Goal: Find specific page/section: Find specific page/section

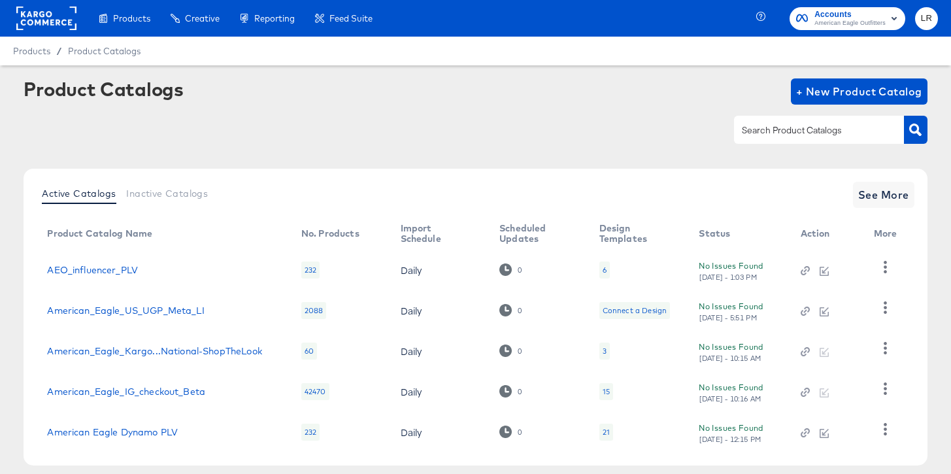
click at [40, 22] on rect at bounding box center [46, 19] width 60 height 24
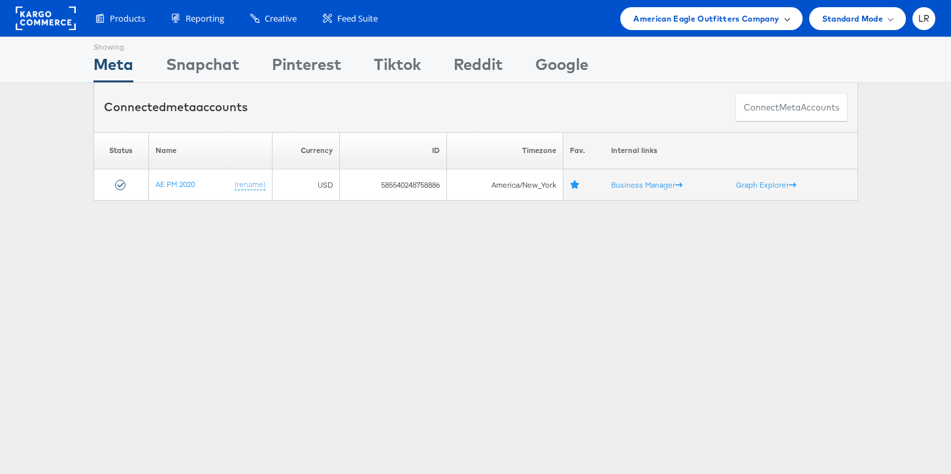
click at [781, 19] on div "American Eagle Outfitters Company" at bounding box center [711, 19] width 156 height 14
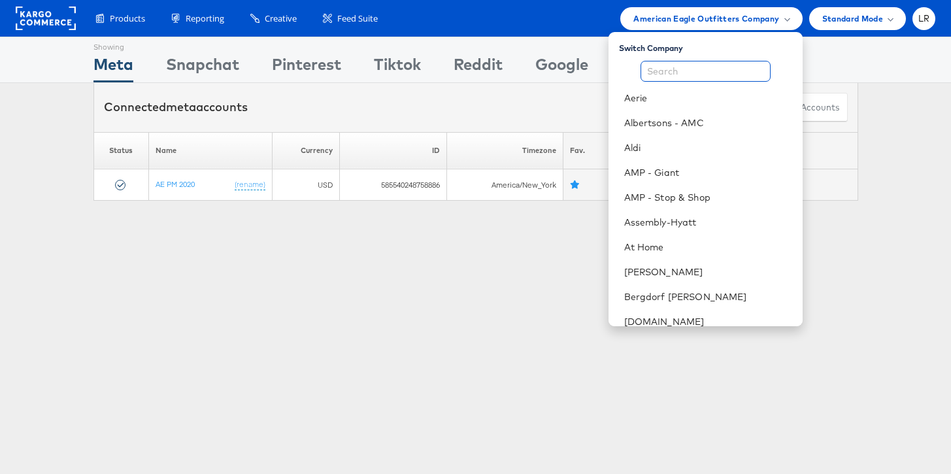
click at [689, 72] on input "text" at bounding box center [705, 71] width 130 height 21
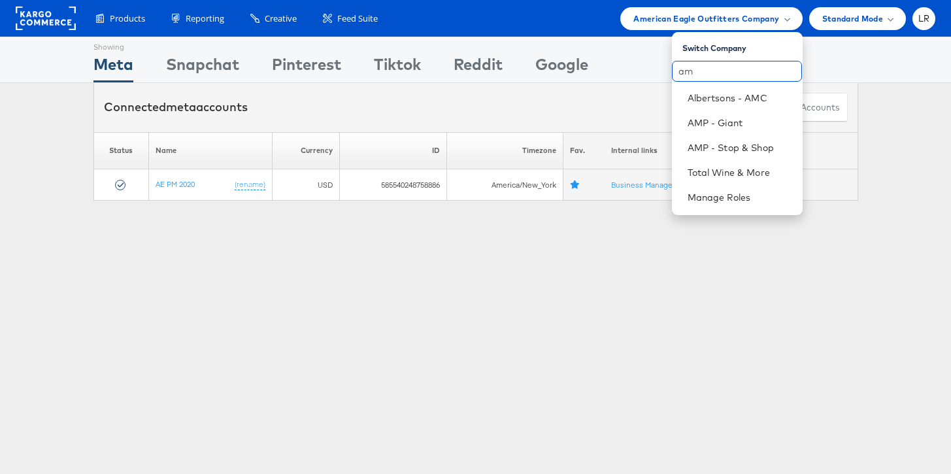
type input "am"
click at [763, 320] on div "Showing Meta Showing Snapchat Showing Pinterest Showing Tiktok Showing Reddit S…" at bounding box center [475, 363] width 951 height 653
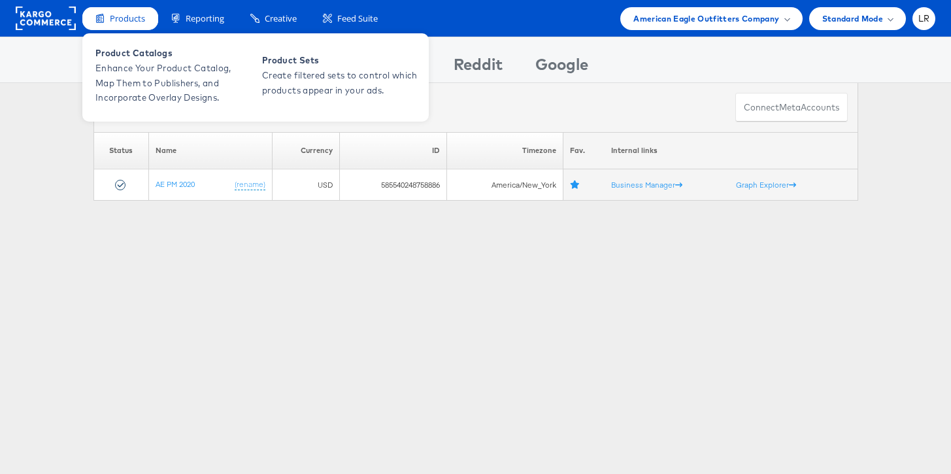
click at [120, 20] on span "Products" at bounding box center [127, 18] width 35 height 12
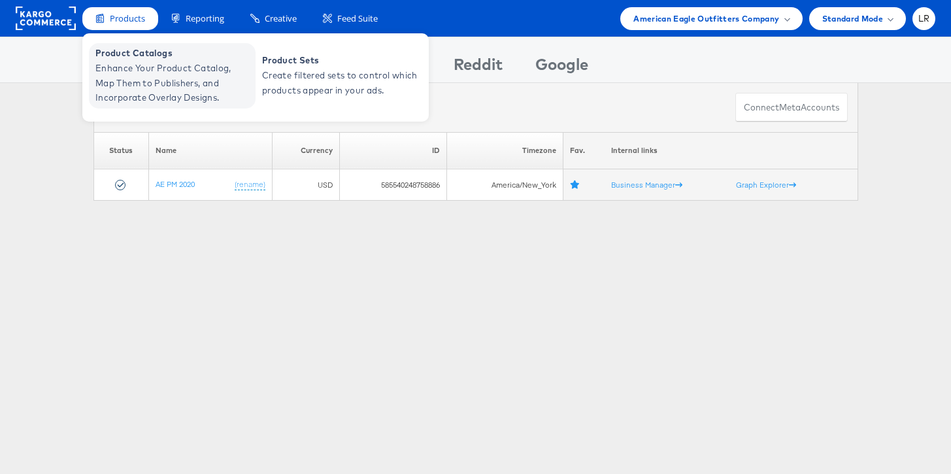
click at [129, 57] on span "Product Catalogs" at bounding box center [173, 53] width 157 height 15
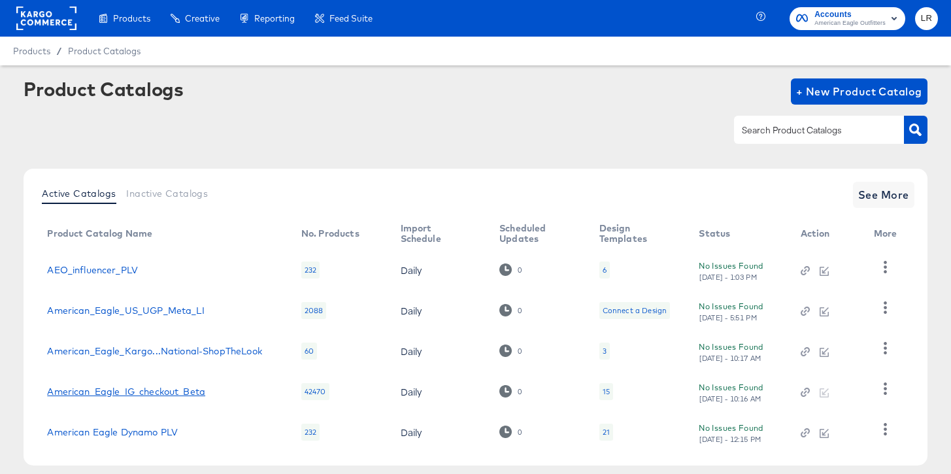
click at [173, 391] on link "American_Eagle_IG_checkout_Beta" at bounding box center [126, 391] width 158 height 10
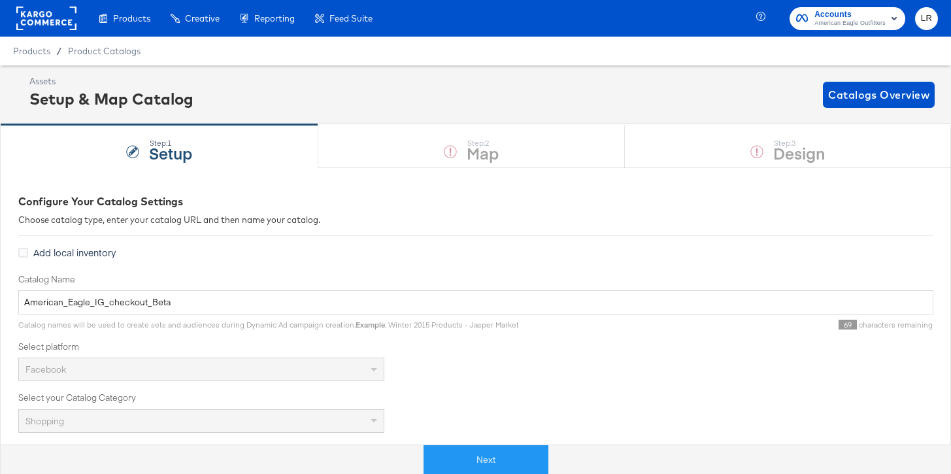
scroll to position [1, 0]
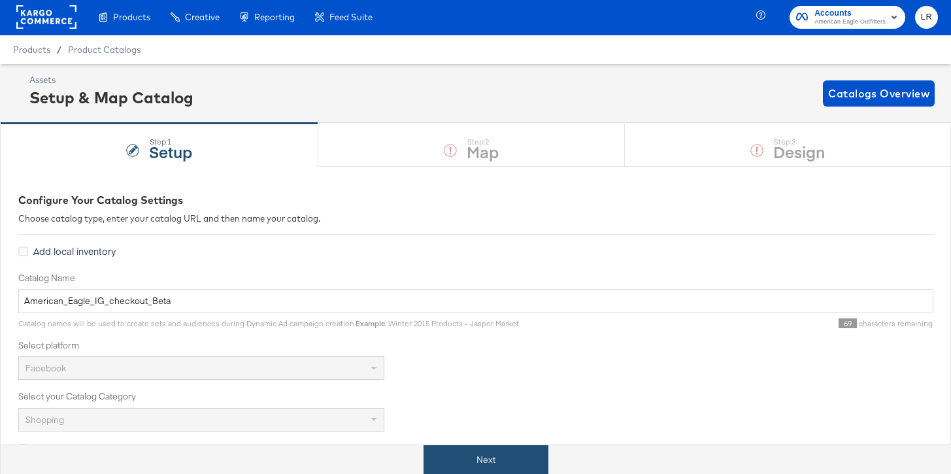
click at [485, 457] on button "Next" at bounding box center [485, 459] width 125 height 29
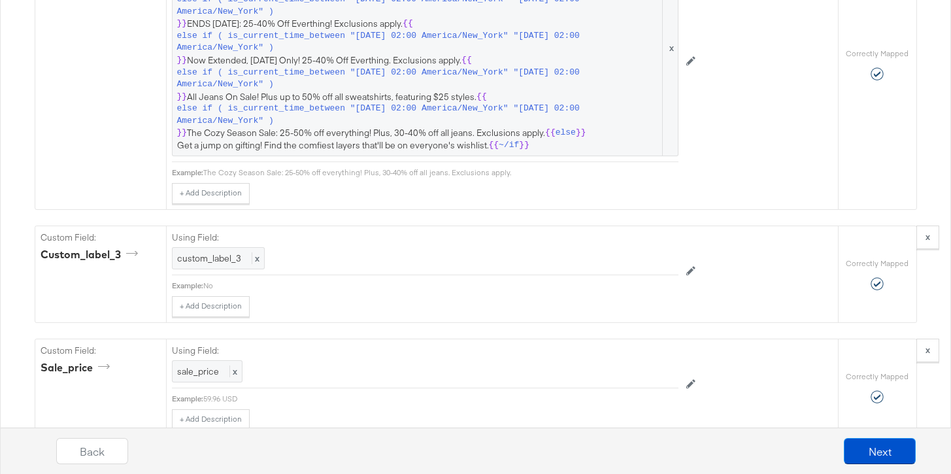
scroll to position [2275, 0]
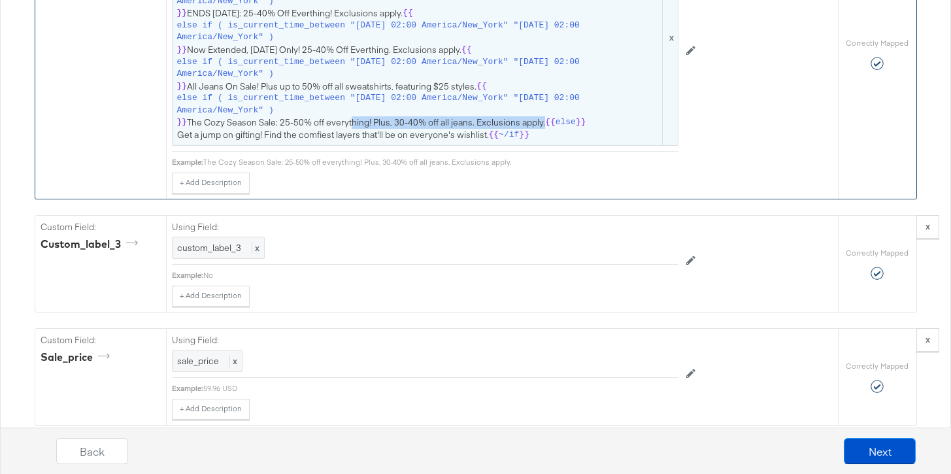
drag, startPoint x: 542, startPoint y: 132, endPoint x: 350, endPoint y: 118, distance: 193.3
click at [350, 118] on span "{{ #if ( is_current_time_between "2024-06-11 03:00 America/New_York" "2024-06-1…" at bounding box center [425, 38] width 496 height 206
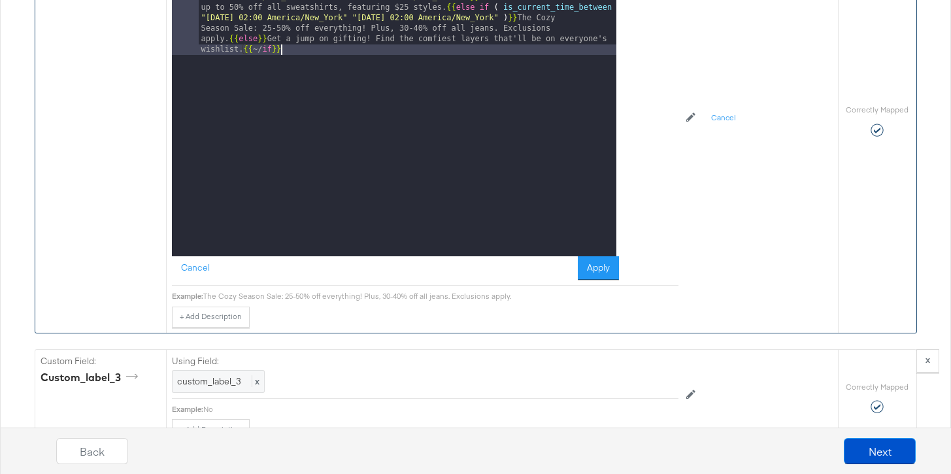
click at [364, 99] on div "{{# if ( is_current_time_between "2024-06-11 03:00 America/New_York" "2024-06-1…" at bounding box center [408, 218] width 418 height 578
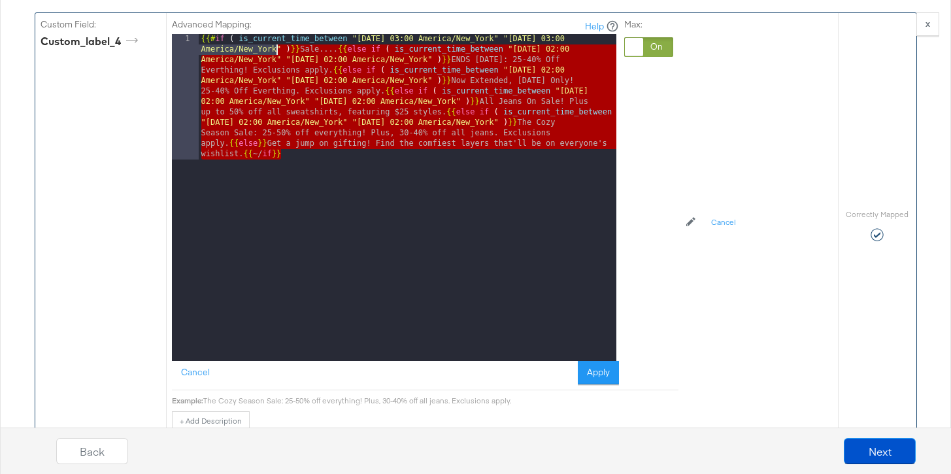
scroll to position [2169, 0]
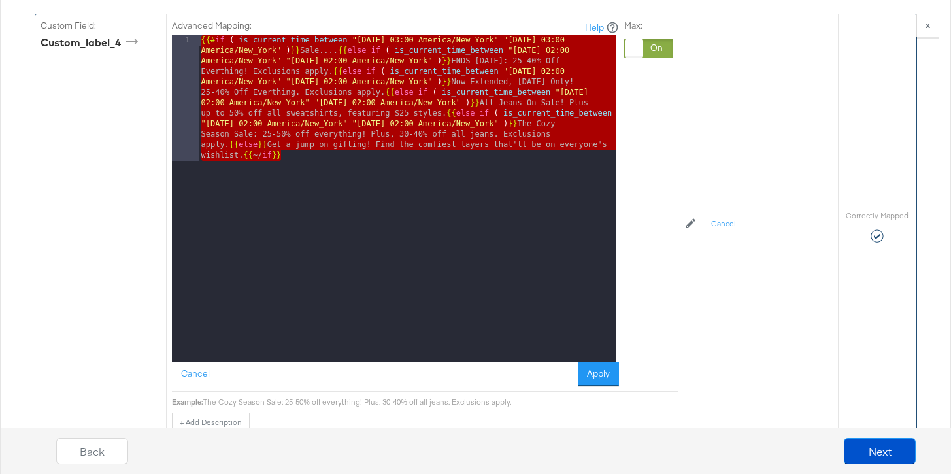
drag, startPoint x: 294, startPoint y: 54, endPoint x: 200, endPoint y: 42, distance: 94.8
click at [200, 42] on div "{{# if ( is_current_time_between "2024-06-11 03:00 America/New_York" "2024-06-1…" at bounding box center [408, 324] width 418 height 578
click at [277, 294] on div "{{# if ( is_current_time_between "2024-06-11 03:00 America/New_York" "2024-06-1…" at bounding box center [408, 324] width 418 height 578
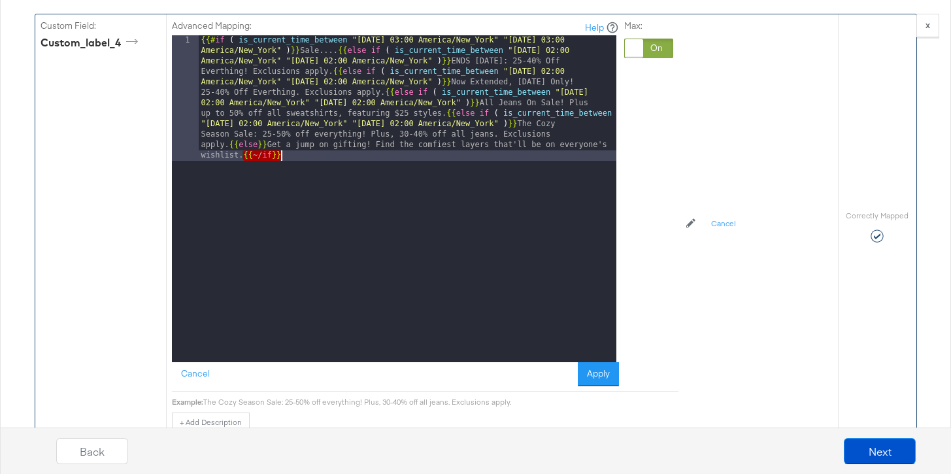
click at [277, 294] on div "{{# if ( is_current_time_between "2024-06-11 03:00 America/New_York" "2024-06-1…" at bounding box center [408, 324] width 418 height 578
click at [90, 91] on div "Custom Field: custom_label_4" at bounding box center [100, 225] width 131 height 423
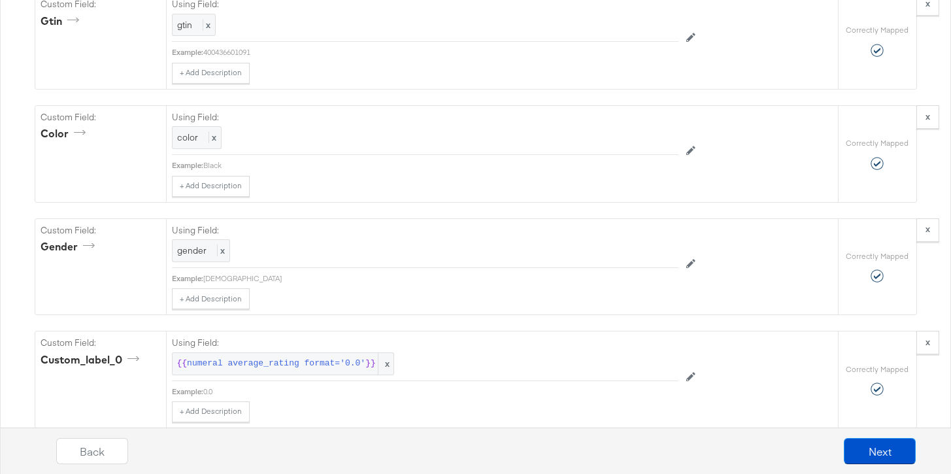
scroll to position [1379, 0]
